Goal: Transaction & Acquisition: Purchase product/service

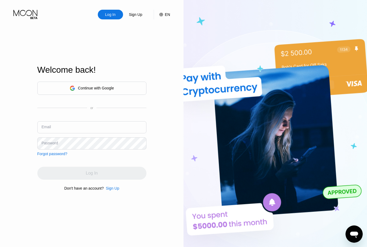
click at [123, 133] on input "text" at bounding box center [91, 127] width 109 height 12
type input "Claraolson298@yahoo.com"
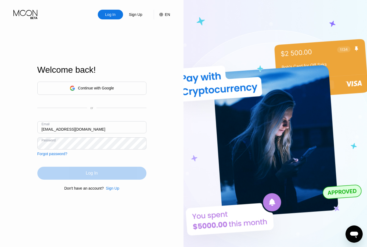
click at [130, 179] on div "Log In" at bounding box center [91, 172] width 109 height 13
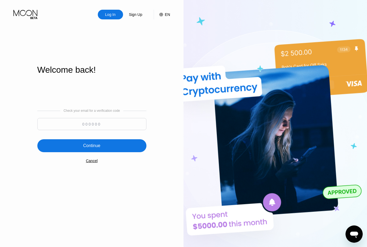
click at [101, 130] on input at bounding box center [91, 124] width 109 height 12
type input "164042"
click at [130, 151] on div "Continue" at bounding box center [91, 145] width 109 height 13
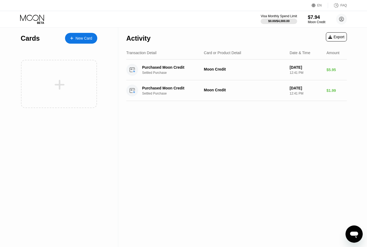
click at [60, 84] on icon at bounding box center [60, 85] width 10 height 10
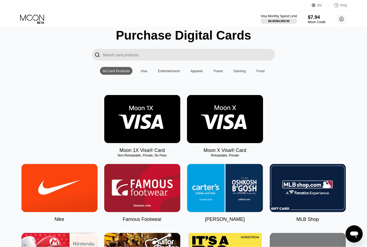
scroll to position [20, 0]
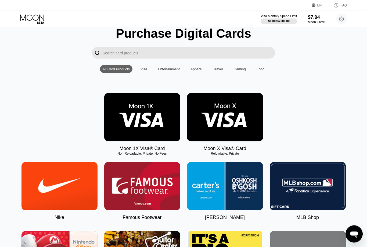
click at [219, 132] on img at bounding box center [225, 117] width 76 height 48
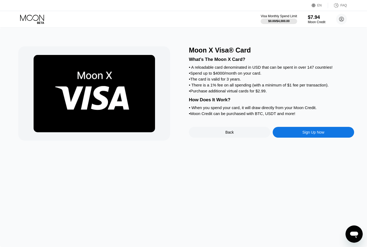
click at [293, 137] on div "Sign Up Now" at bounding box center [313, 132] width 81 height 11
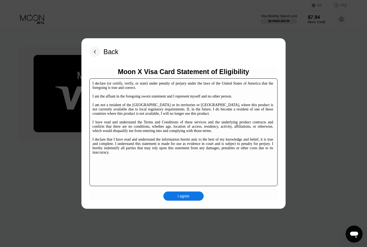
click at [189, 194] on div "I agree" at bounding box center [184, 195] width 12 height 5
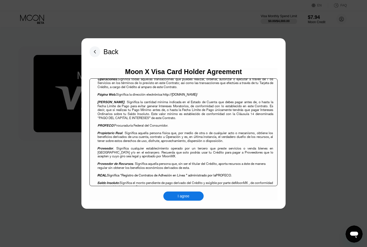
click at [189, 194] on div "I agree" at bounding box center [184, 195] width 12 height 5
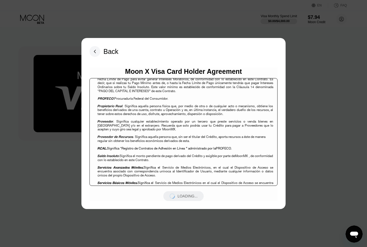
scroll to position [569, 0]
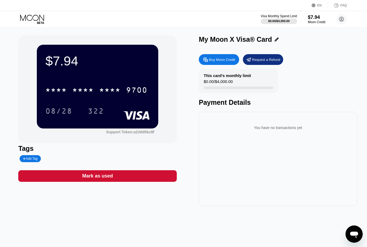
click at [66, 110] on div "08/28" at bounding box center [58, 111] width 27 height 9
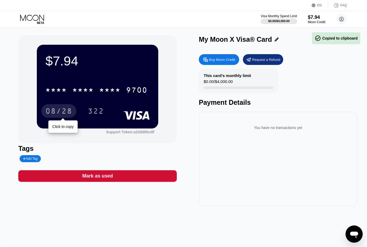
click at [93, 142] on div "$7.94 * * * * * * * * * * * * 9700 08/28 Click to copy 322 Support Token: a23dd…" at bounding box center [97, 90] width 159 height 108
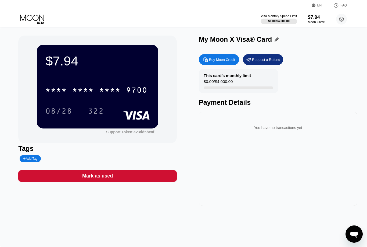
click at [99, 92] on div "* * * * * * * * * * * * 9700" at bounding box center [96, 89] width 109 height 13
